Goal: Task Accomplishment & Management: Use online tool/utility

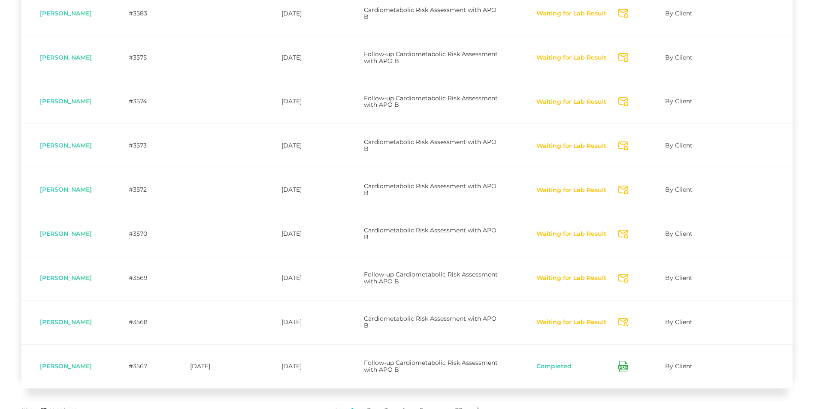
scroll to position [336, 0]
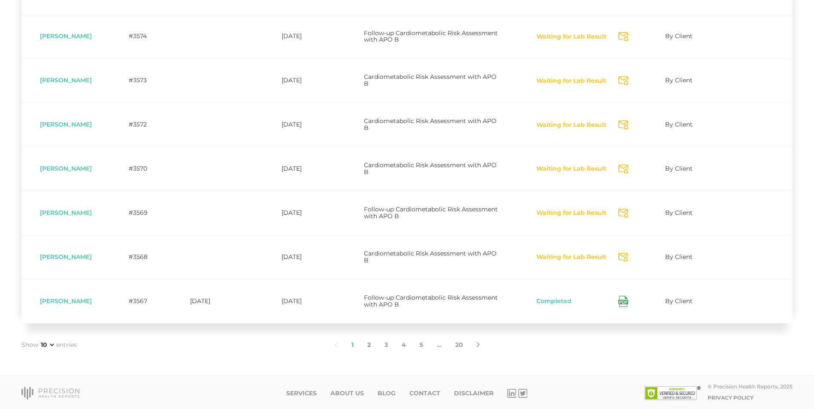
click at [370, 343] on link "2" at bounding box center [369, 345] width 17 height 18
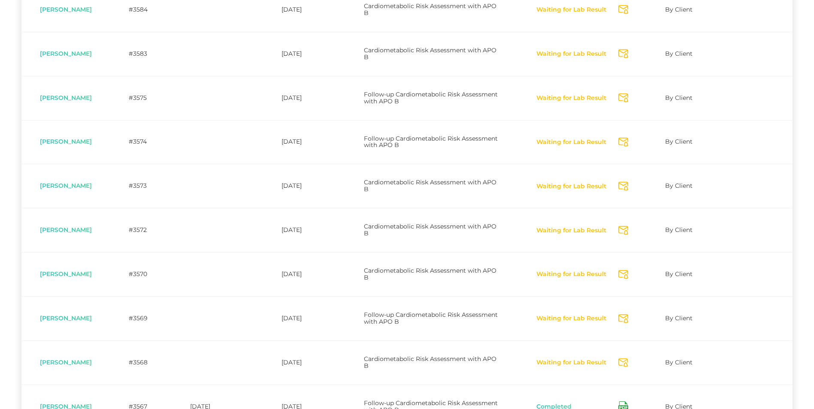
scroll to position [224, 0]
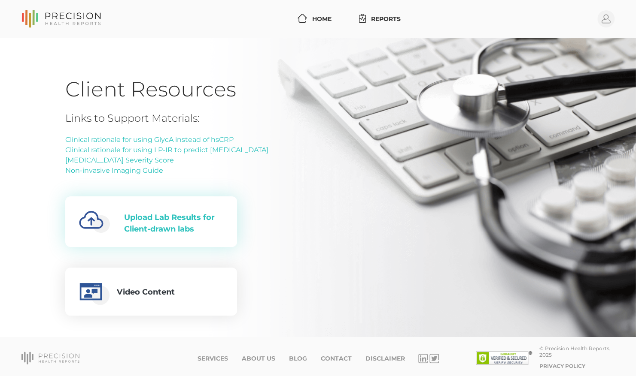
click at [185, 220] on div "Upload Lab Results for Client-drawn labs" at bounding box center [173, 223] width 99 height 23
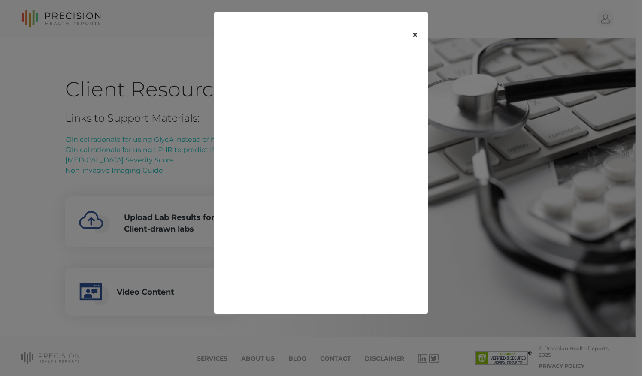
click at [415, 35] on button "×" at bounding box center [415, 35] width 27 height 36
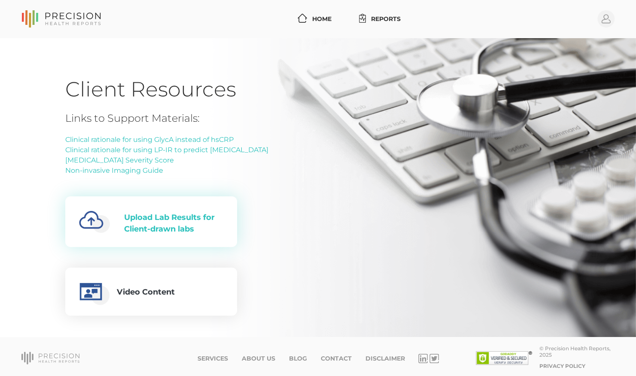
click at [147, 217] on div "Upload Lab Results for Client-drawn labs" at bounding box center [173, 223] width 99 height 23
